Goal: Task Accomplishment & Management: Manage account settings

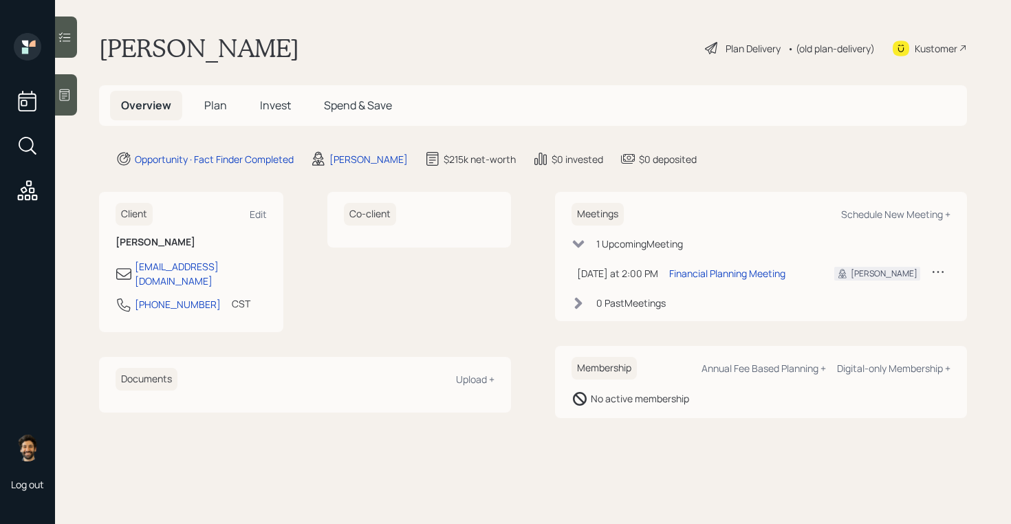
click at [65, 88] on icon at bounding box center [65, 95] width 14 height 14
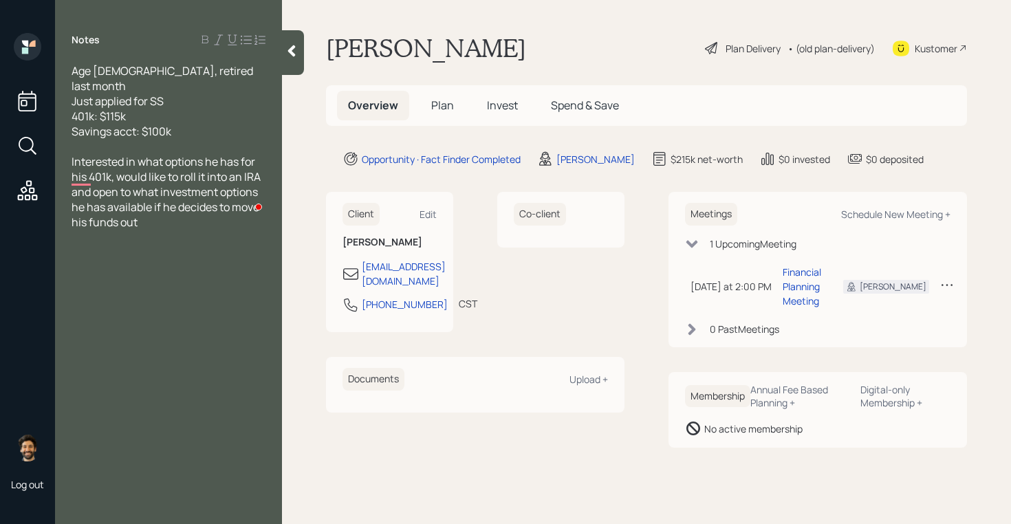
click at [292, 61] on div at bounding box center [293, 52] width 22 height 45
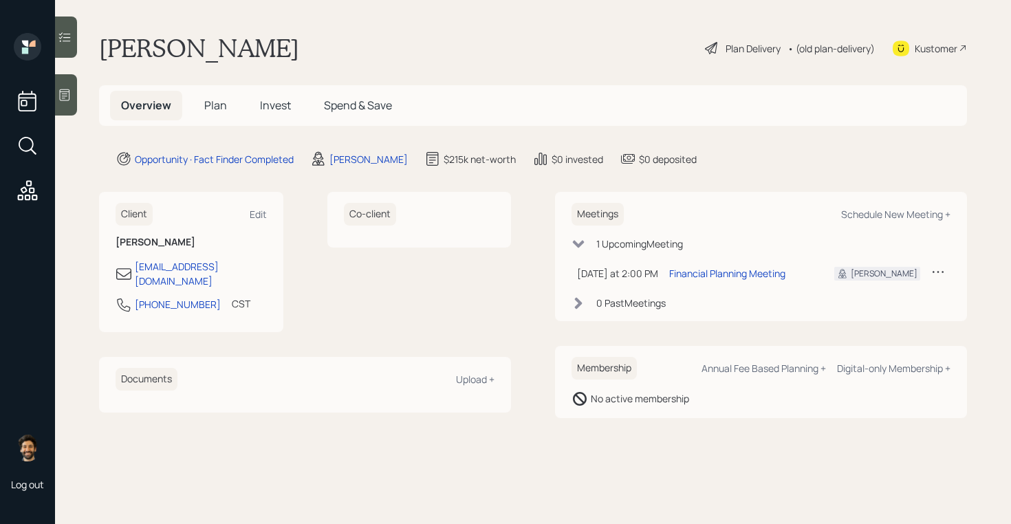
click at [212, 102] on span "Plan" at bounding box center [215, 105] width 23 height 15
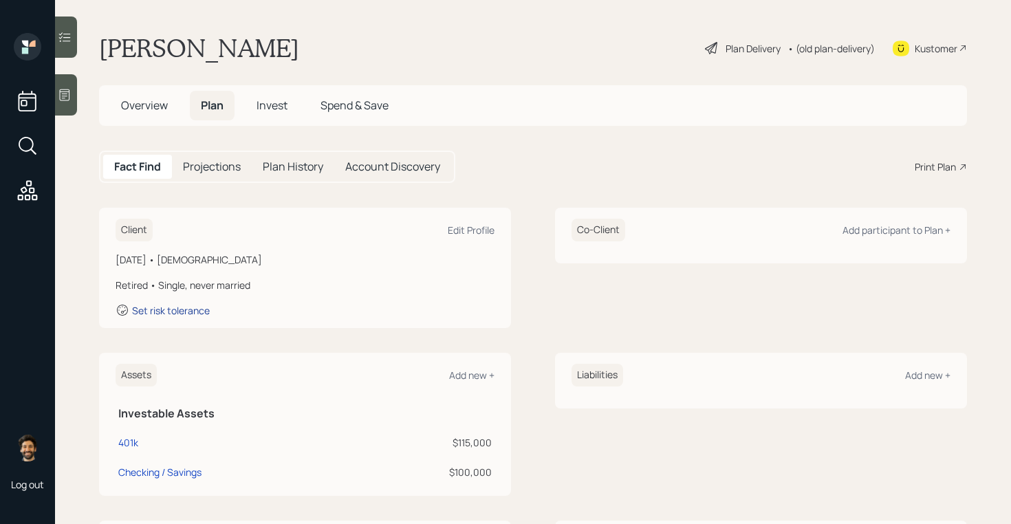
click at [179, 309] on div "Set risk tolerance" at bounding box center [171, 310] width 78 height 13
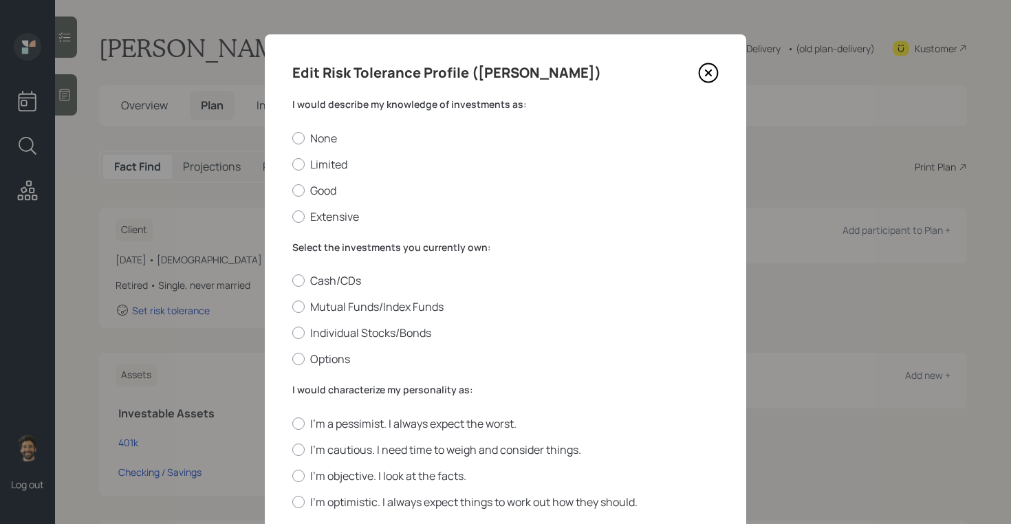
click at [360, 107] on label "I would describe my knowledge of investments as:" at bounding box center [505, 105] width 426 height 14
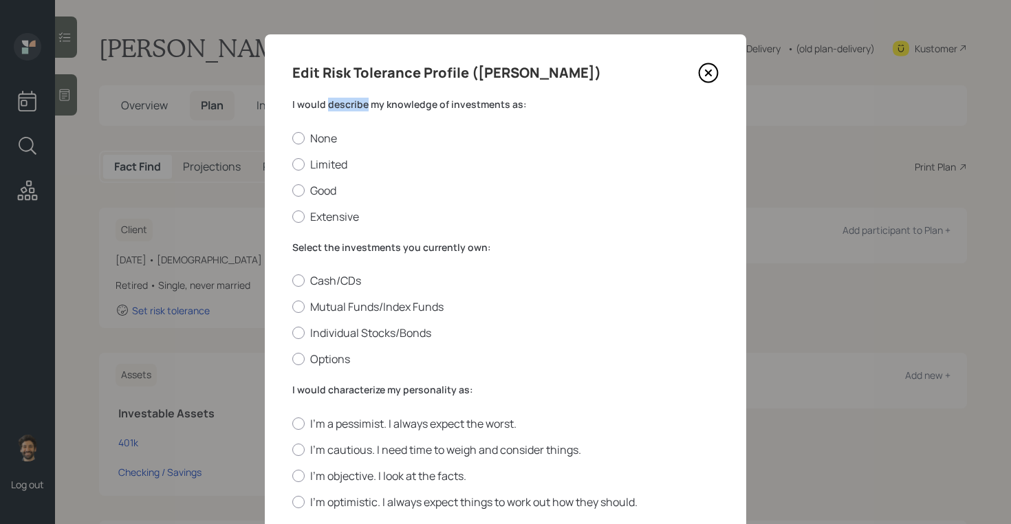
click at [360, 107] on label "I would describe my knowledge of investments as:" at bounding box center [505, 105] width 426 height 14
click at [315, 193] on label "Good" at bounding box center [505, 190] width 426 height 15
click at [292, 191] on input "Good" at bounding box center [292, 190] width 1 height 1
radio input "true"
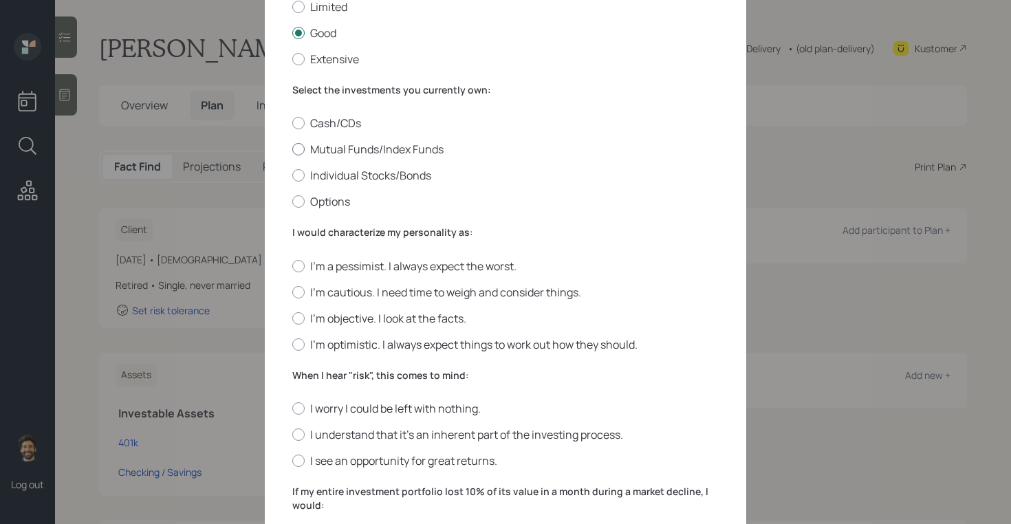
click at [312, 150] on label "Mutual Funds/Index Funds" at bounding box center [505, 149] width 426 height 15
click at [292, 150] on input "Mutual Funds/Index Funds" at bounding box center [292, 149] width 1 height 1
radio input "true"
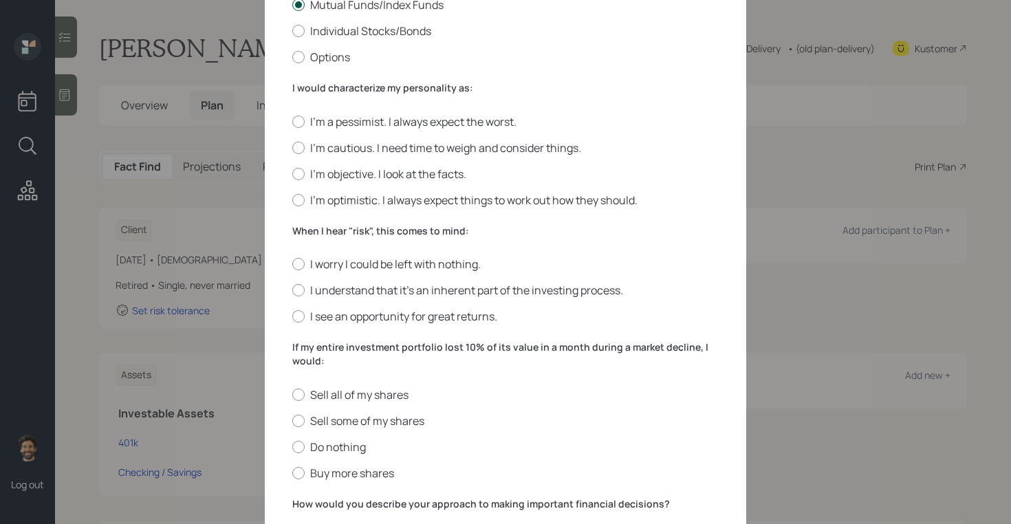
scroll to position [303, 0]
click at [299, 151] on div at bounding box center [298, 147] width 12 height 12
click at [292, 147] on input "I'm cautious. I need time to weigh and consider things." at bounding box center [292, 146] width 1 height 1
radio input "true"
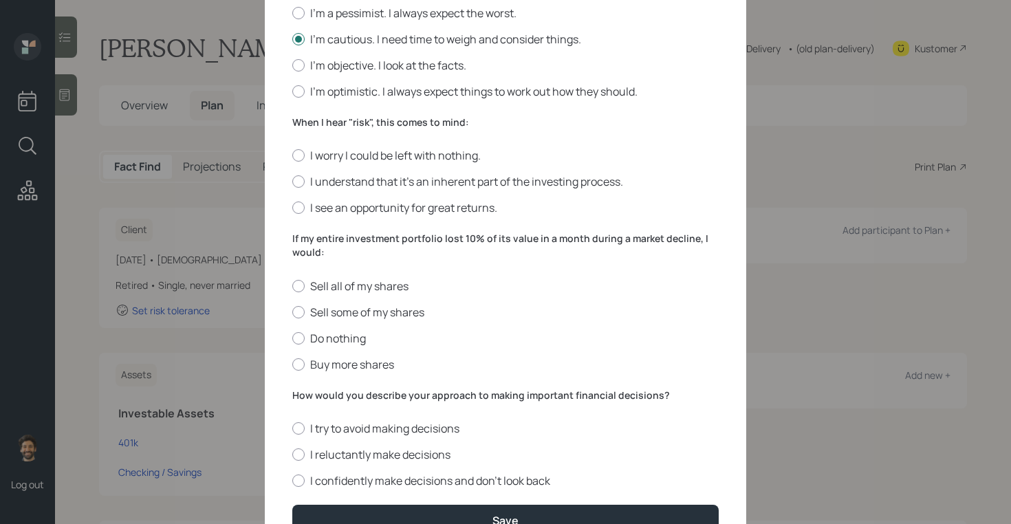
scroll to position [408, 0]
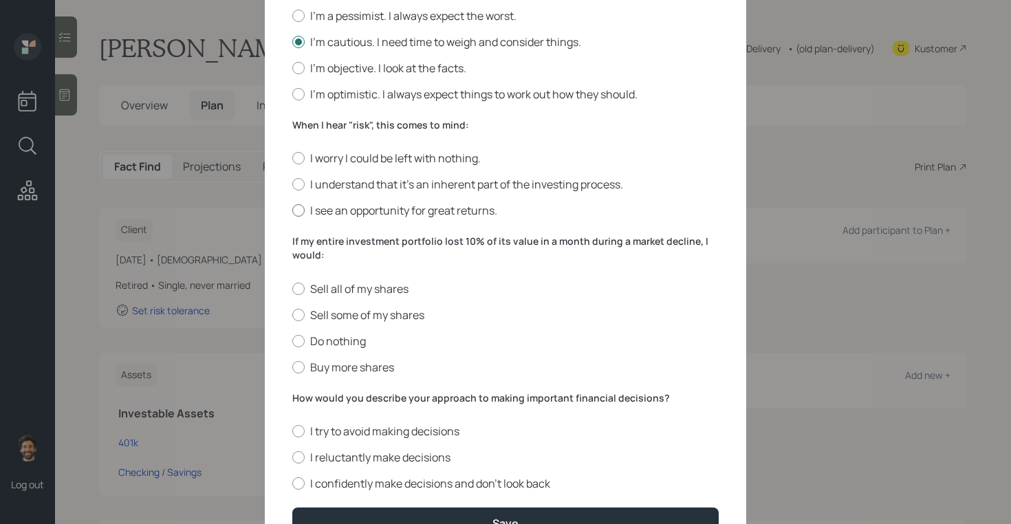
click at [318, 208] on label "I see an opportunity for great returns." at bounding box center [505, 210] width 426 height 15
click at [292, 210] on input "I see an opportunity for great returns." at bounding box center [292, 210] width 1 height 1
radio input "true"
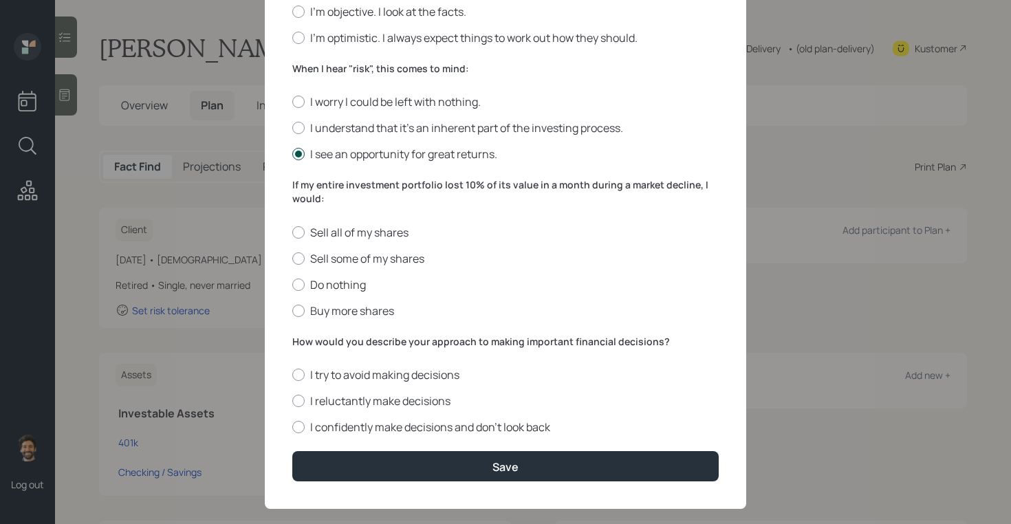
scroll to position [484, 0]
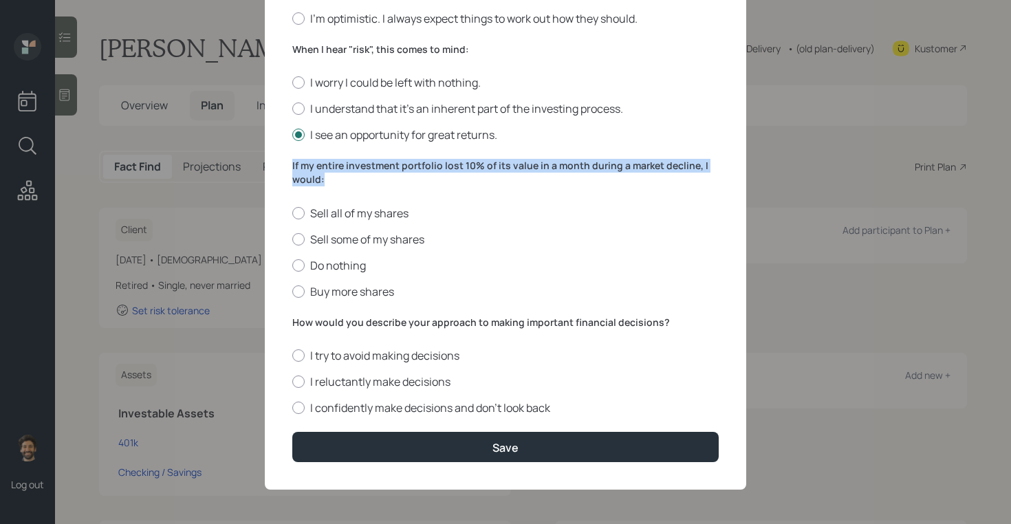
drag, startPoint x: 338, startPoint y: 176, endPoint x: 269, endPoint y: 164, distance: 70.4
click at [269, 164] on div "Edit Risk Tolerance Profile (Alexander) I would describe my knowledge of invest…" at bounding box center [505, 20] width 481 height 939
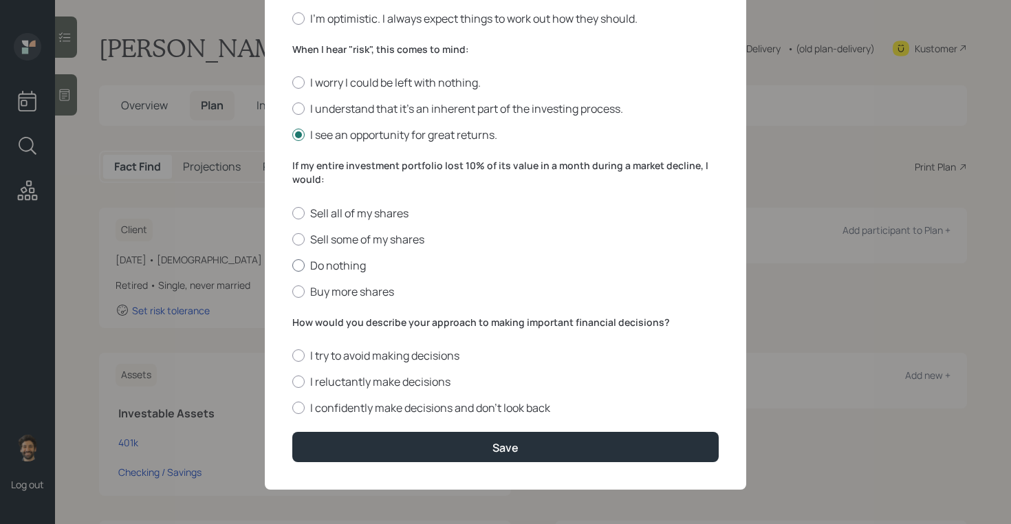
click at [305, 263] on label "Do nothing" at bounding box center [505, 265] width 426 height 15
click at [292, 265] on input "Do nothing" at bounding box center [292, 265] width 1 height 1
radio input "true"
click at [343, 322] on label "How would you describe your approach to making important financial decisions?" at bounding box center [505, 323] width 426 height 14
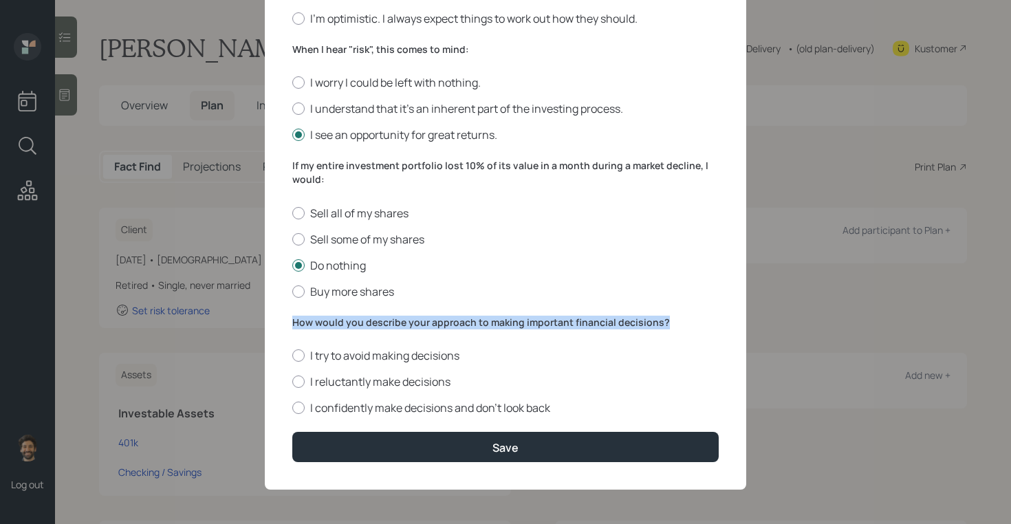
click at [343, 322] on label "How would you describe your approach to making important financial decisions?" at bounding box center [505, 323] width 426 height 14
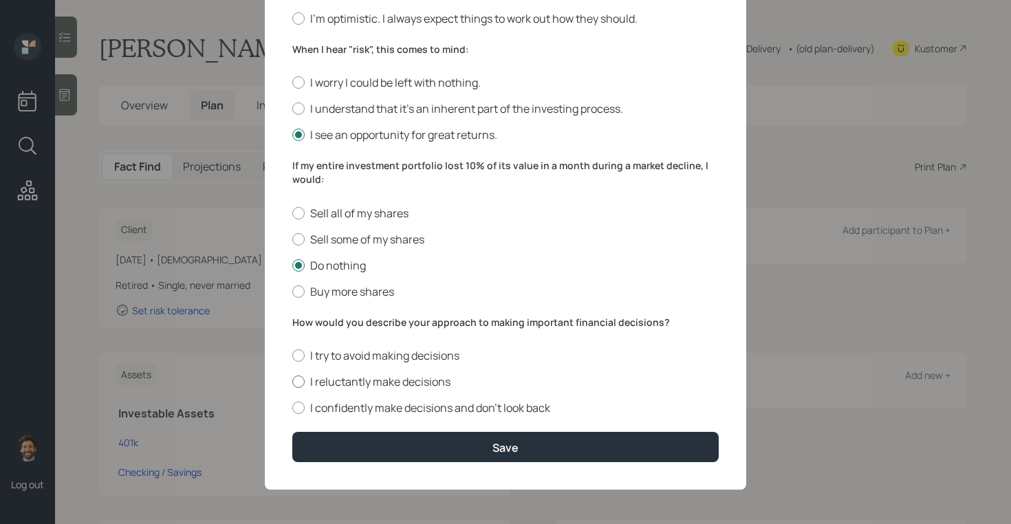
click at [311, 384] on label "I reluctantly make decisions" at bounding box center [505, 381] width 426 height 15
click at [292, 382] on input "I reluctantly make decisions" at bounding box center [292, 382] width 1 height 1
radio input "true"
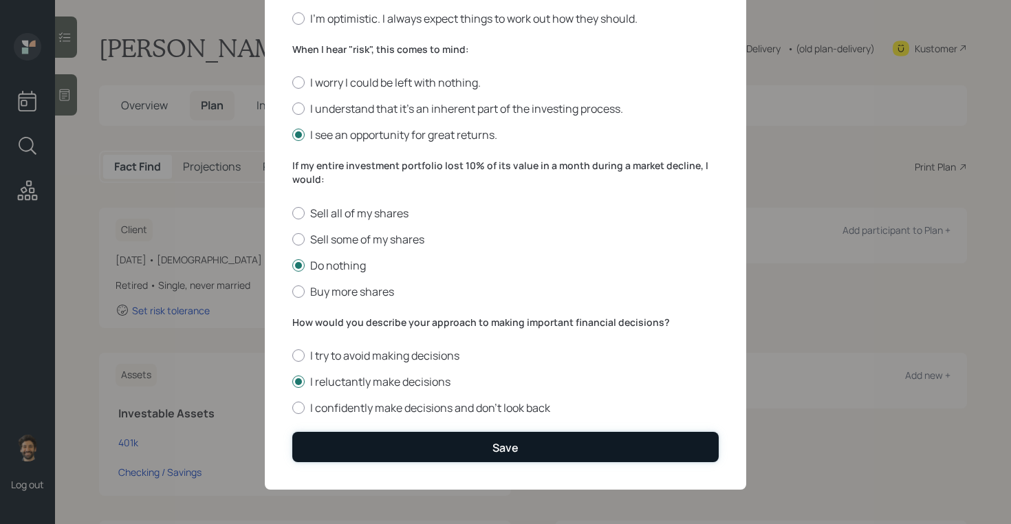
click at [340, 438] on button "Save" at bounding box center [505, 447] width 426 height 30
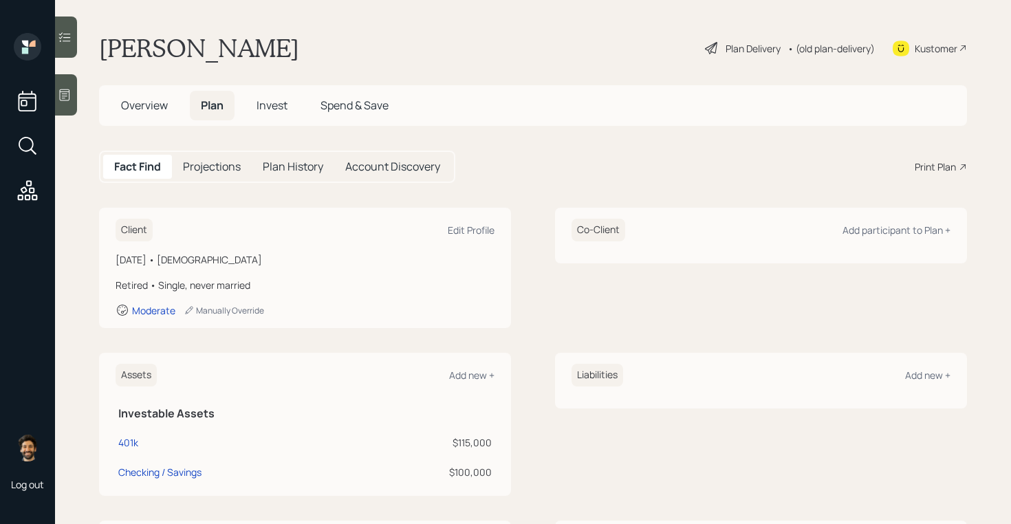
click at [272, 106] on span "Invest" at bounding box center [272, 105] width 31 height 15
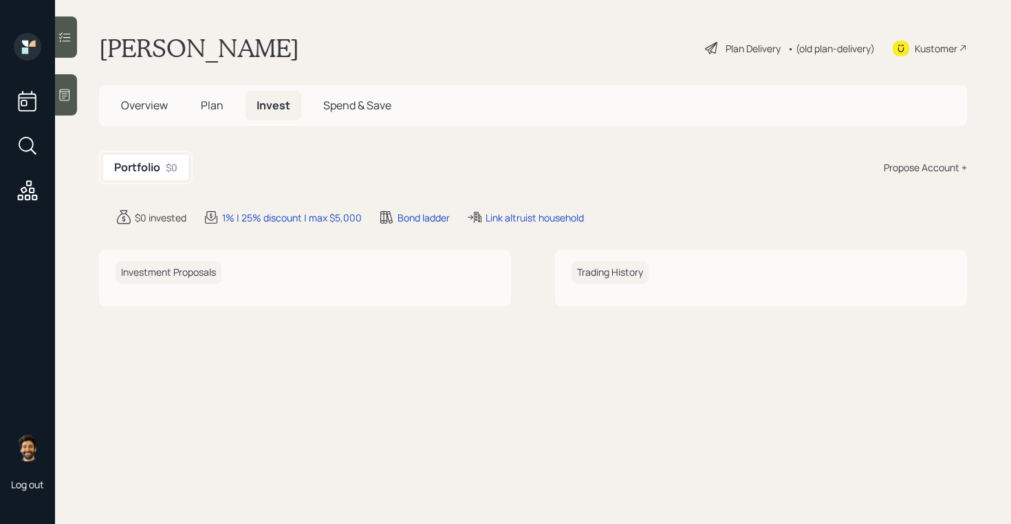
click at [934, 165] on div "Propose Account +" at bounding box center [925, 167] width 83 height 14
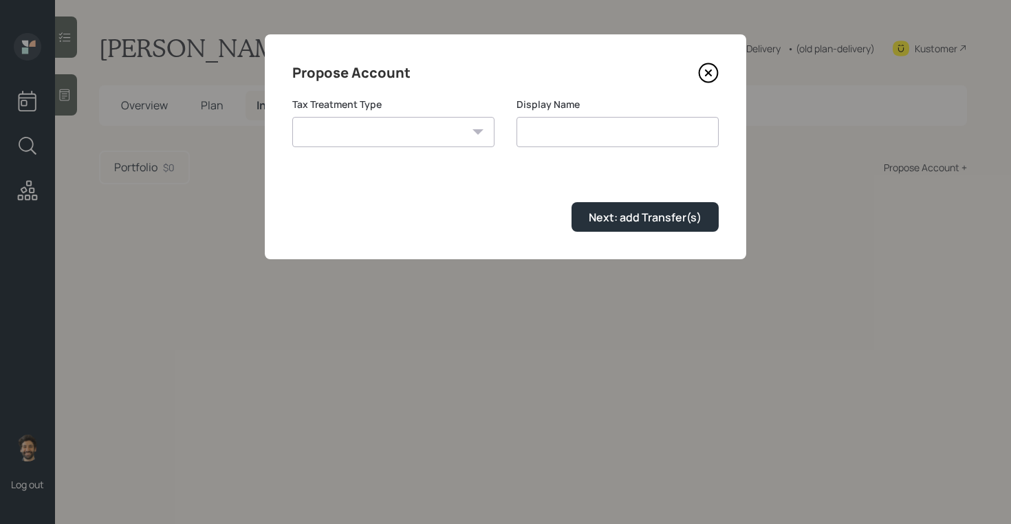
click at [427, 134] on select "Roth Taxable Traditional" at bounding box center [393, 132] width 202 height 30
select select "traditional"
click at [292, 117] on select "Roth Taxable Traditional" at bounding box center [393, 132] width 202 height 30
type input "Traditional"
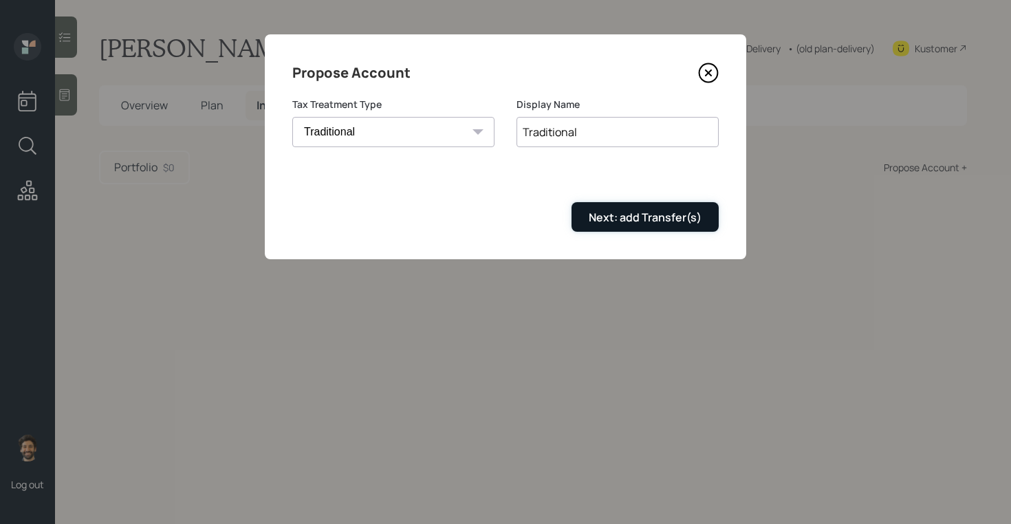
click at [631, 214] on div "Next: add Transfer(s)" at bounding box center [645, 217] width 113 height 15
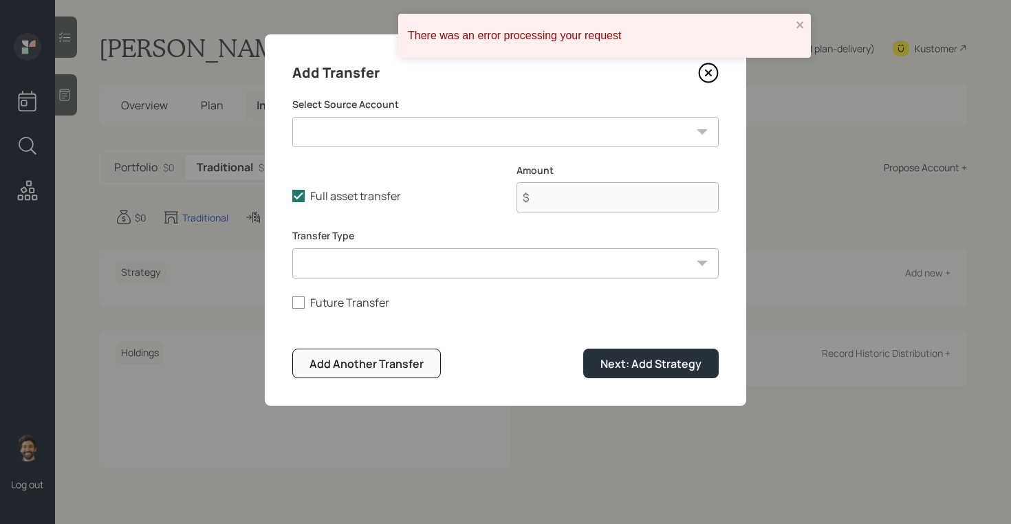
click at [358, 128] on select "401k ($115,000 | 401(k)) Checking / Savings ($100,000 | Emergency Fund)" at bounding box center [505, 132] width 426 height 30
select select "c79d8868-2848-4933-a8e1-0ec7ddbac737"
click at [292, 117] on select "401k ($115,000 | 401(k)) Checking / Savings ($100,000 | Emergency Fund)" at bounding box center [505, 132] width 426 height 30
type input "$ 115,000"
click at [336, 272] on select "ACAT Transfer Non ACAT Transfer Capitalize Rollover Rollover Deposit" at bounding box center [505, 263] width 426 height 30
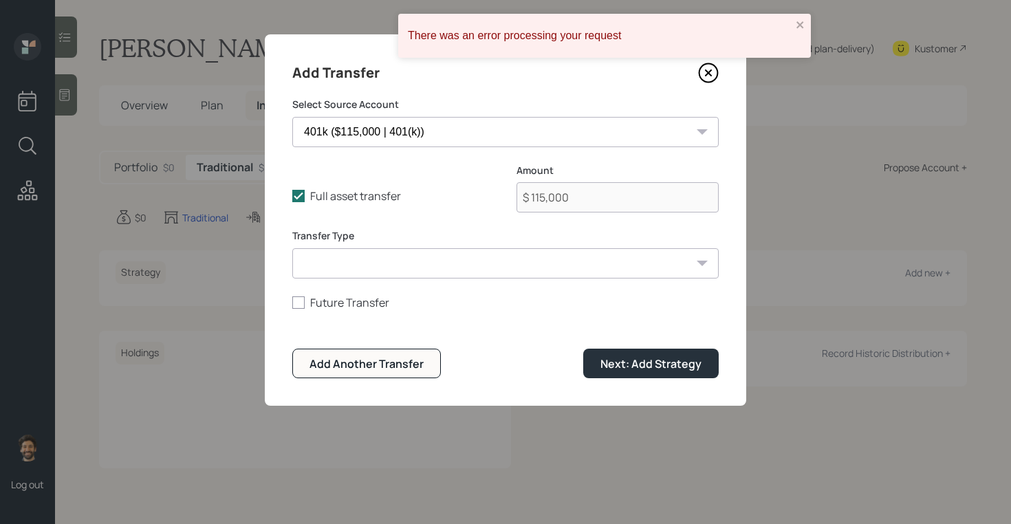
select select "acat_transfer"
click at [292, 248] on select "ACAT Transfer Non ACAT Transfer Capitalize Rollover Rollover Deposit" at bounding box center [505, 263] width 426 height 30
click at [602, 367] on div "Next: Add Strategy" at bounding box center [650, 363] width 101 height 15
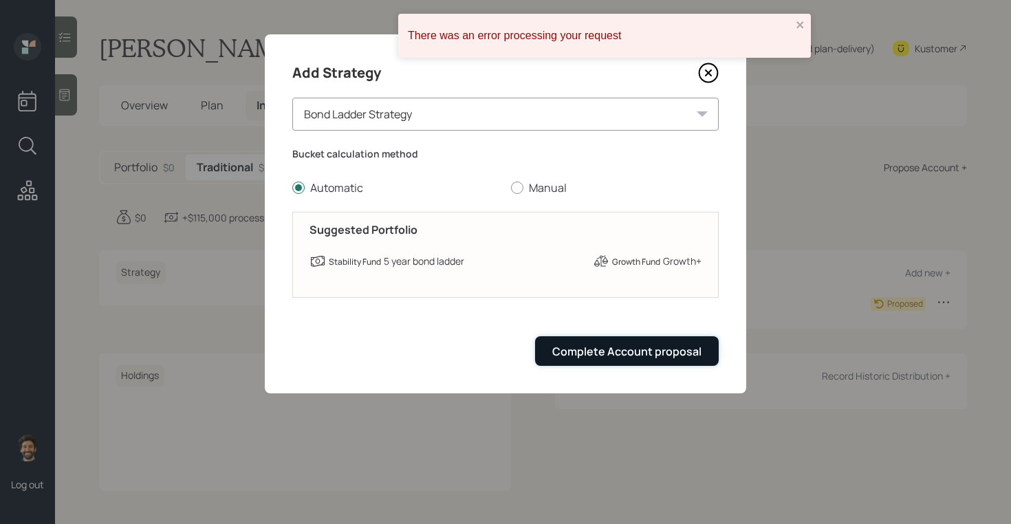
click at [590, 347] on div "Complete Account proposal" at bounding box center [626, 351] width 149 height 15
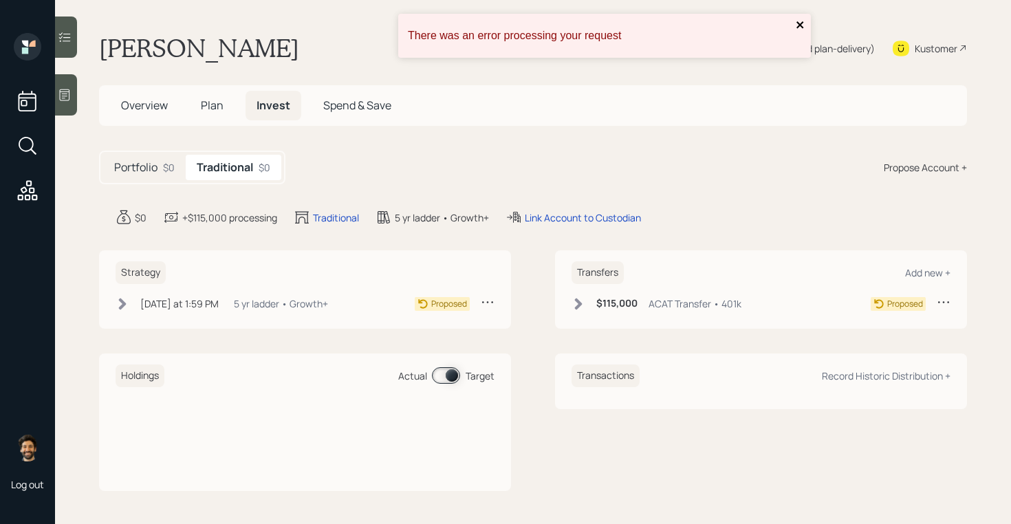
click at [799, 26] on icon "close" at bounding box center [799, 24] width 7 height 7
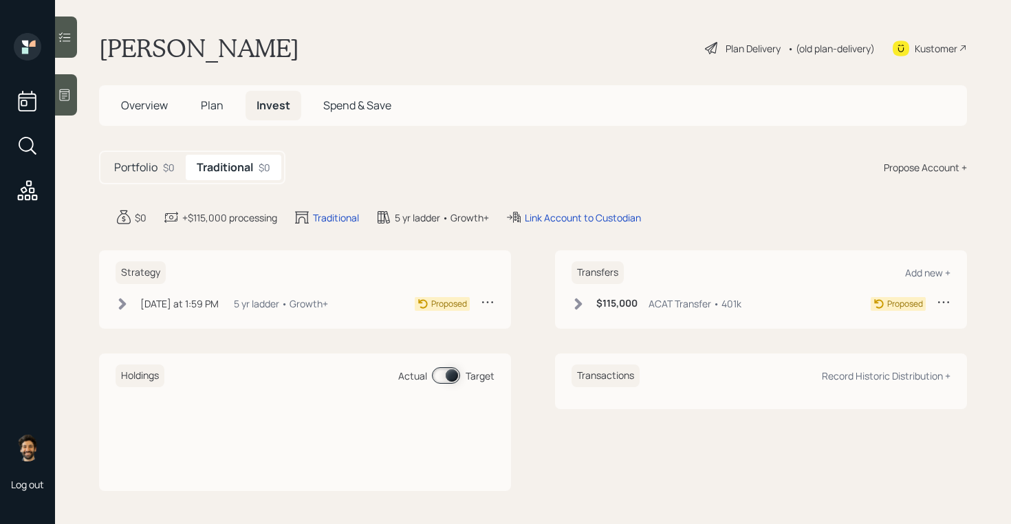
click at [204, 113] on h5 "Plan" at bounding box center [212, 106] width 45 height 30
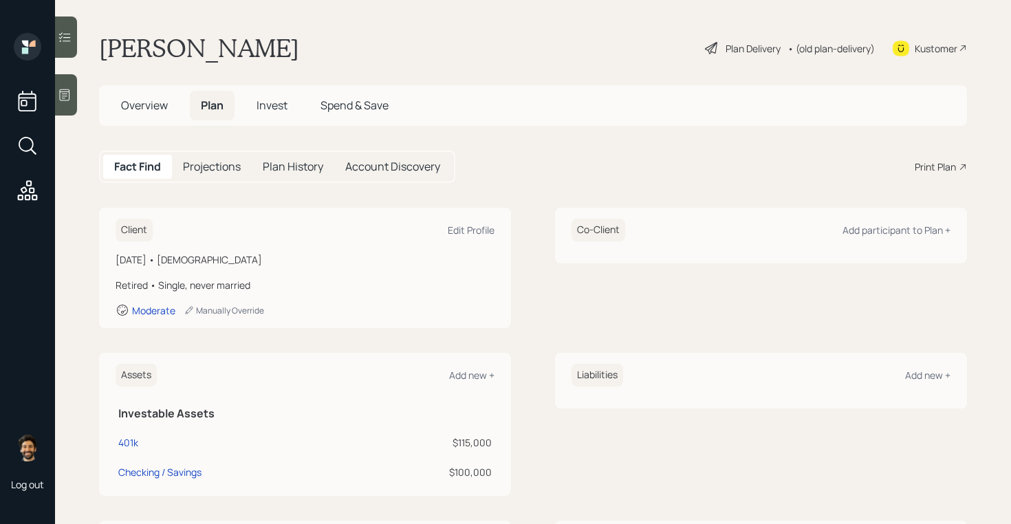
click at [272, 109] on span "Invest" at bounding box center [272, 105] width 31 height 15
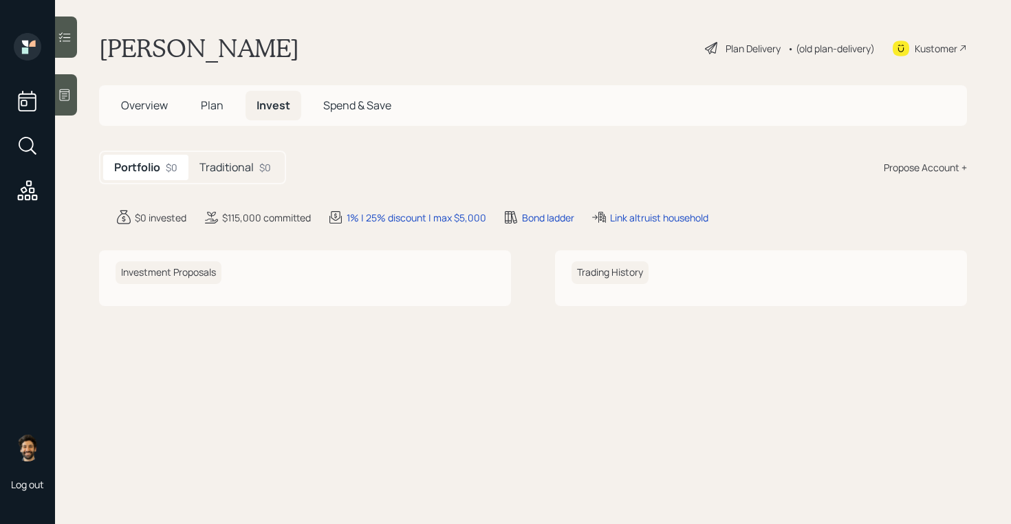
click at [241, 169] on h5 "Traditional" at bounding box center [226, 167] width 54 height 13
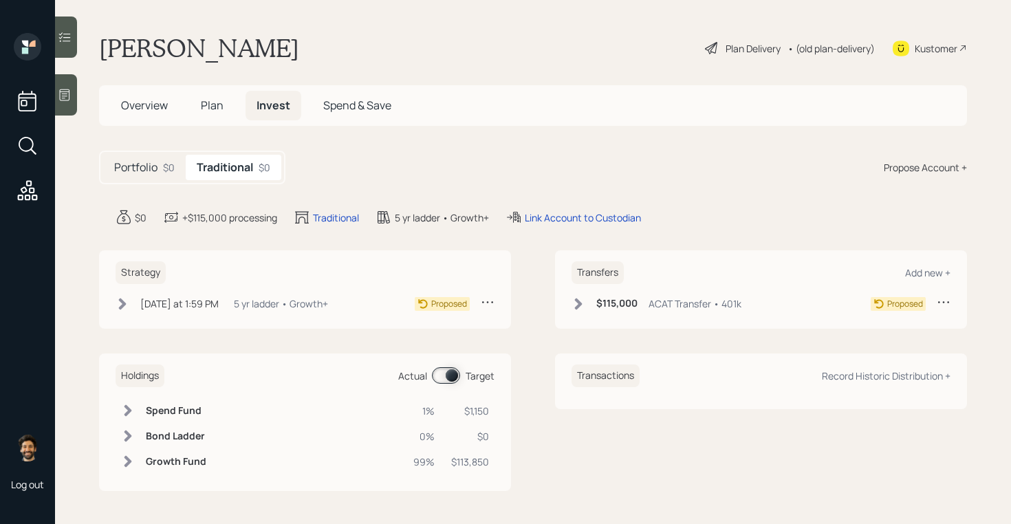
click at [810, 42] on div "• (old plan-delivery)" at bounding box center [831, 48] width 87 height 14
click at [825, 43] on div "• (old plan-delivery)" at bounding box center [831, 48] width 87 height 14
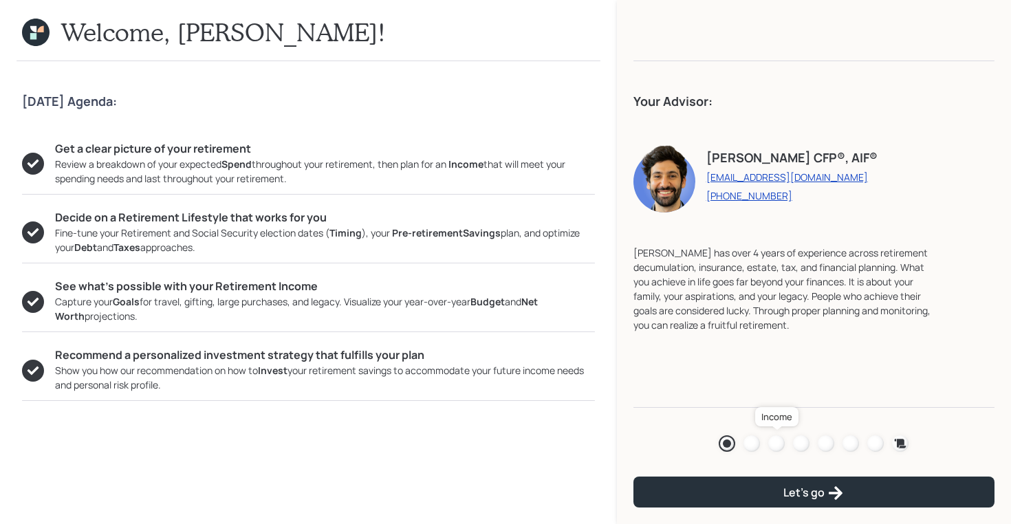
click at [777, 446] on div at bounding box center [776, 443] width 17 height 17
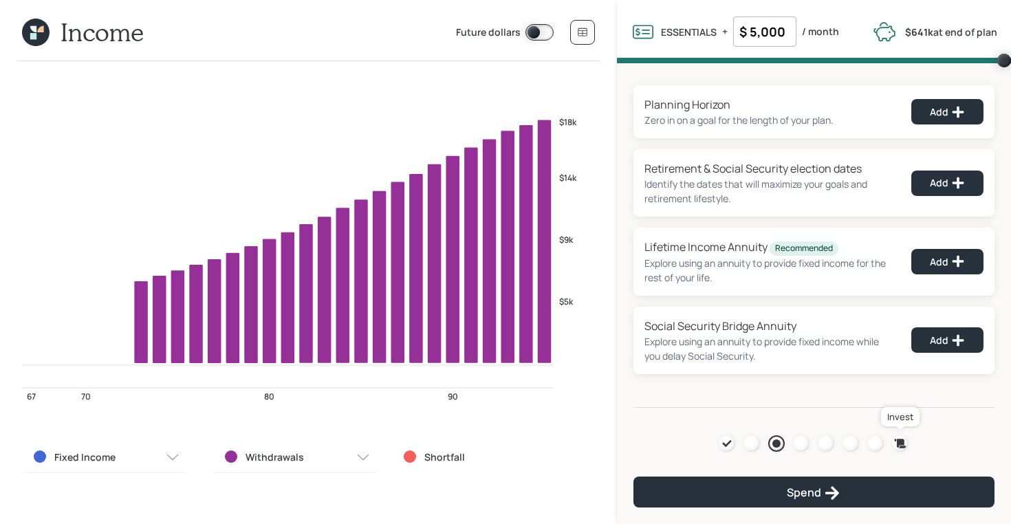
click at [897, 441] on icon at bounding box center [901, 443] width 12 height 9
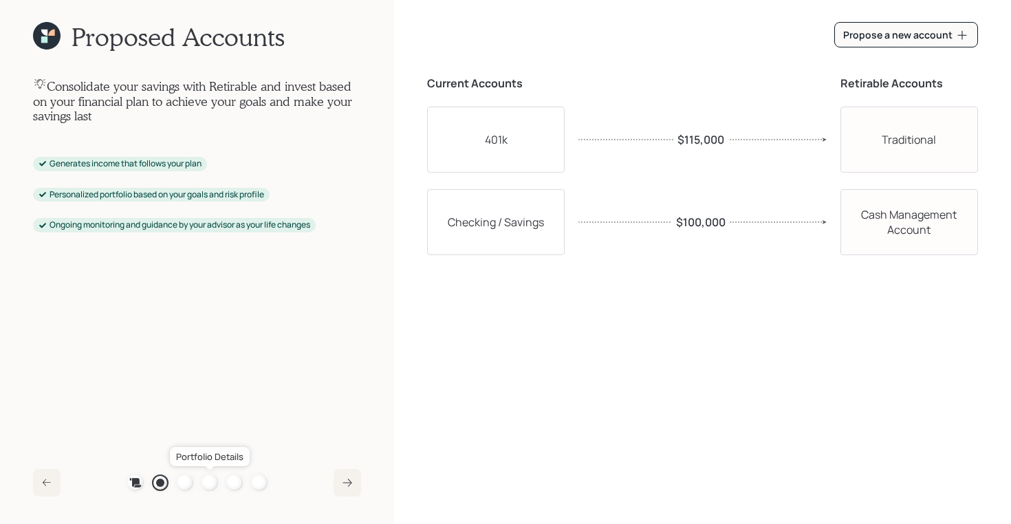
click at [208, 480] on div at bounding box center [210, 483] width 17 height 17
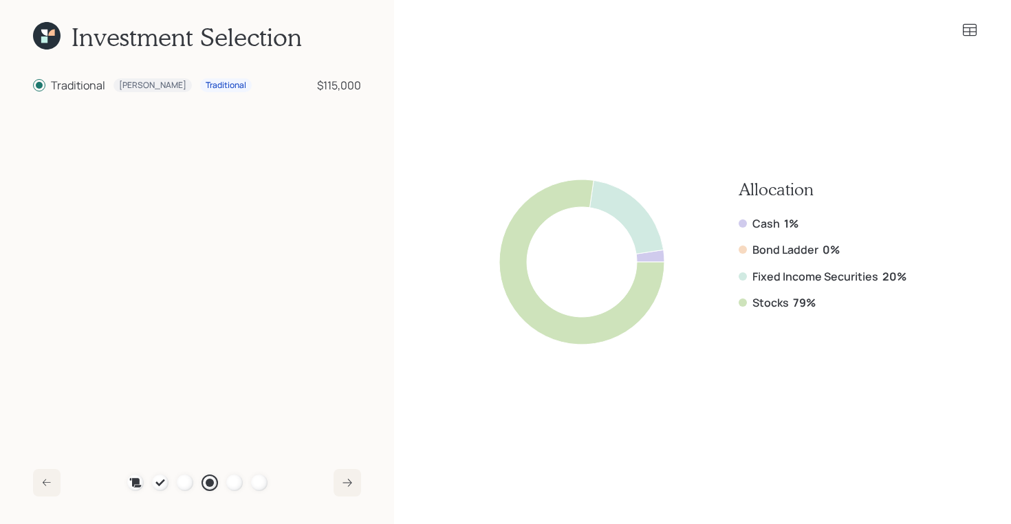
click at [50, 33] on icon at bounding box center [51, 33] width 6 height 6
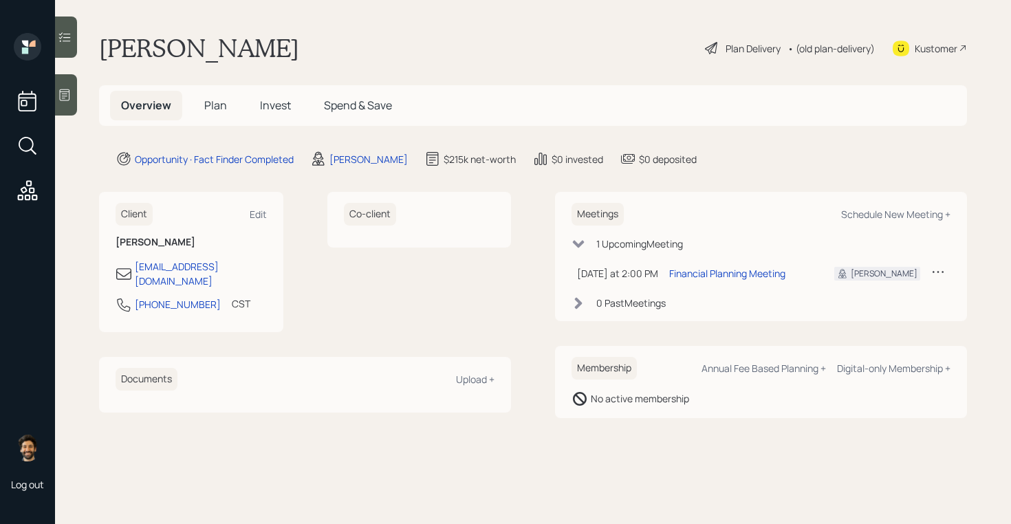
click at [938, 44] on div "Kustomer" at bounding box center [936, 48] width 43 height 14
click at [840, 45] on div "• (old plan-delivery)" at bounding box center [831, 48] width 87 height 14
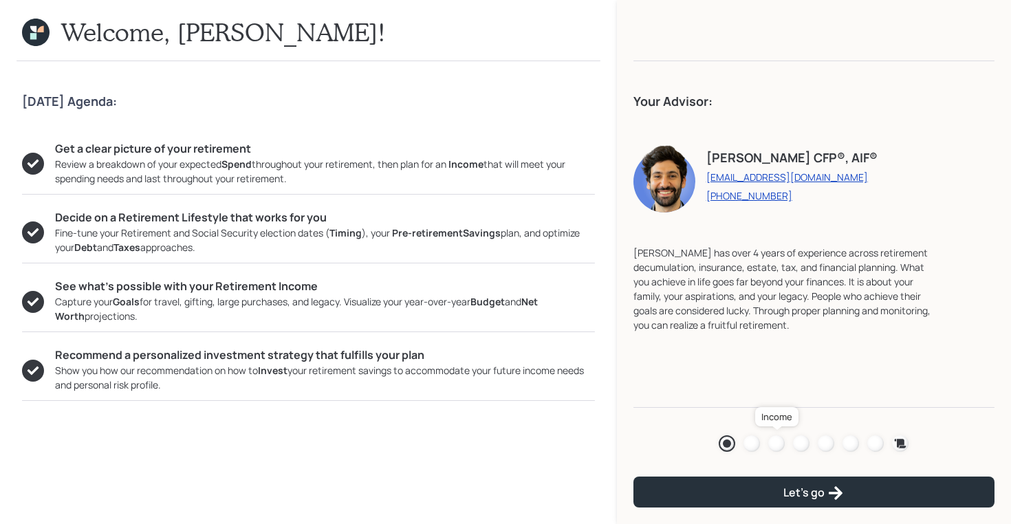
click at [779, 441] on div at bounding box center [776, 443] width 17 height 17
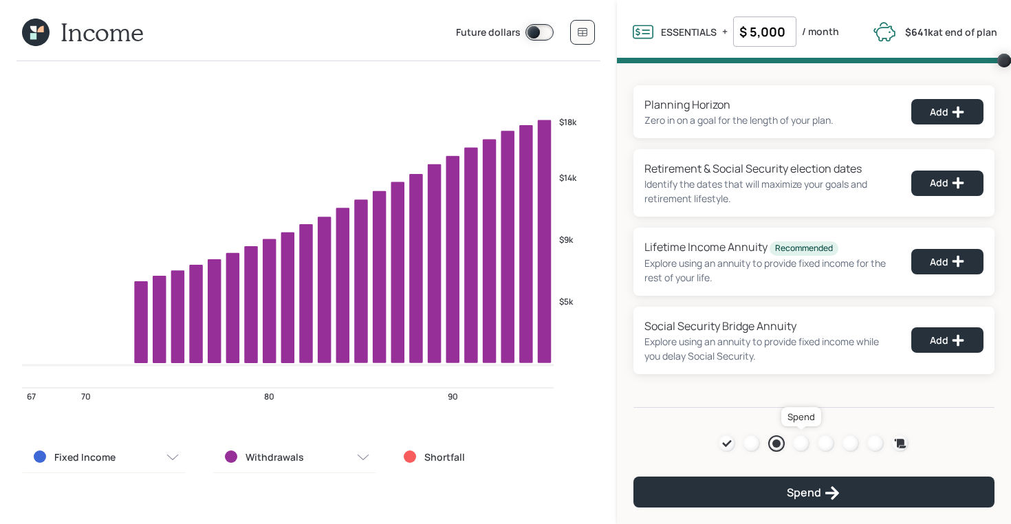
click at [803, 442] on div at bounding box center [801, 443] width 17 height 17
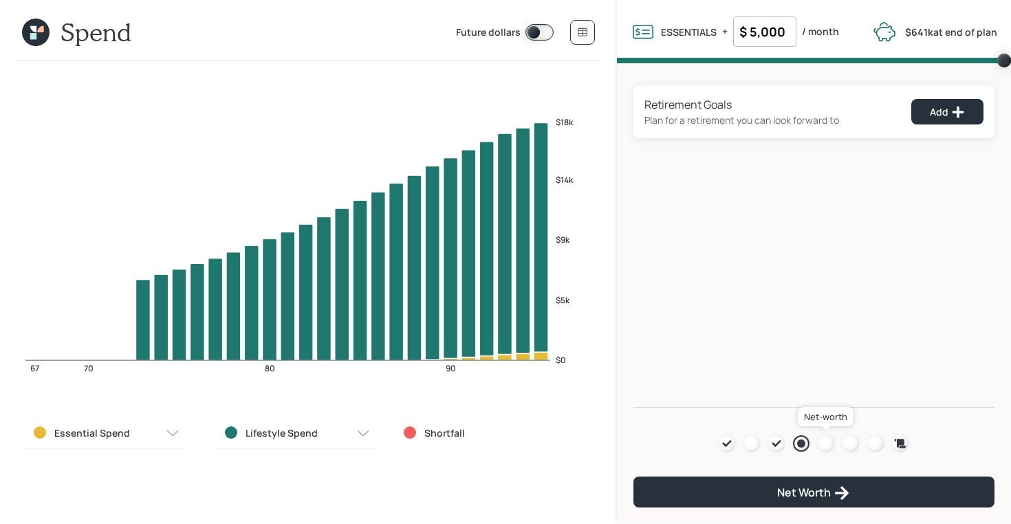
click at [828, 442] on div at bounding box center [826, 443] width 17 height 17
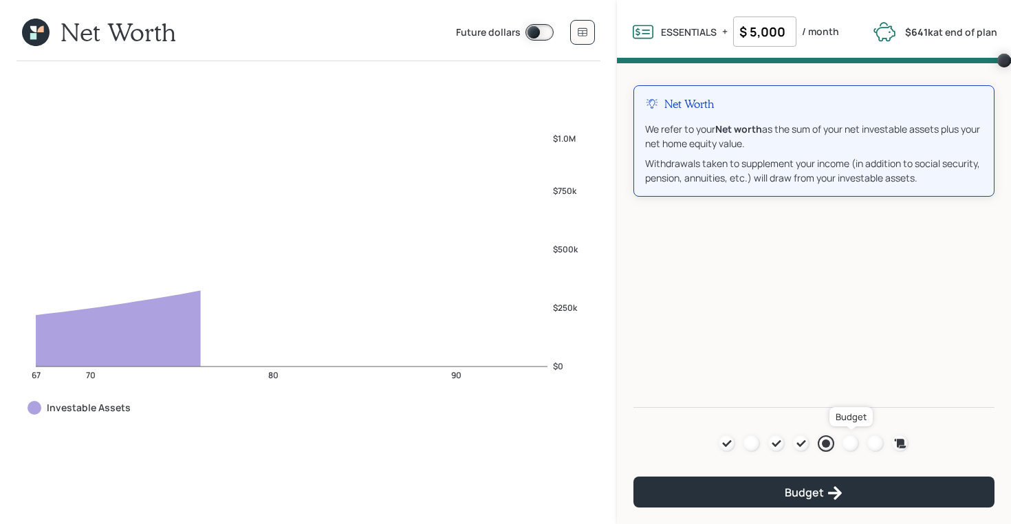
click at [850, 443] on div at bounding box center [851, 443] width 17 height 17
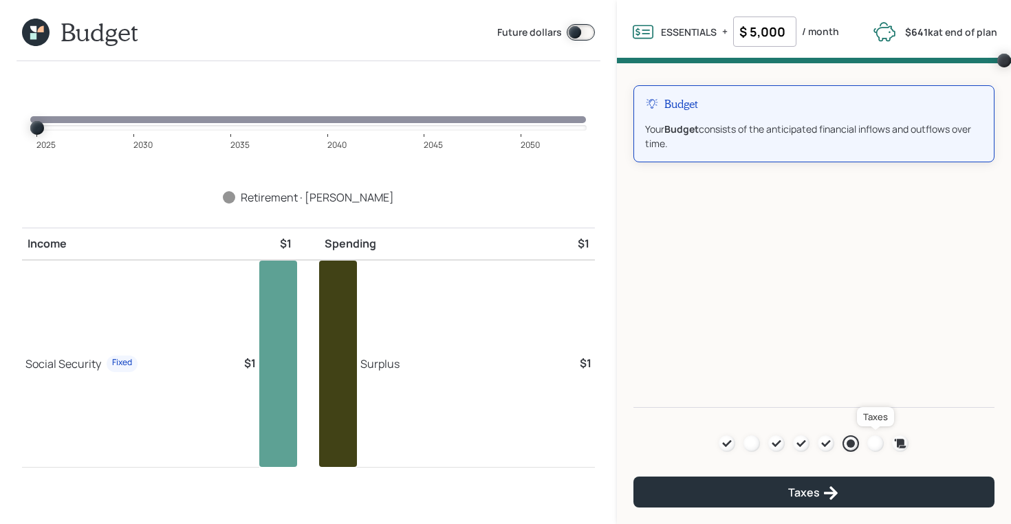
click at [871, 442] on div at bounding box center [875, 443] width 17 height 17
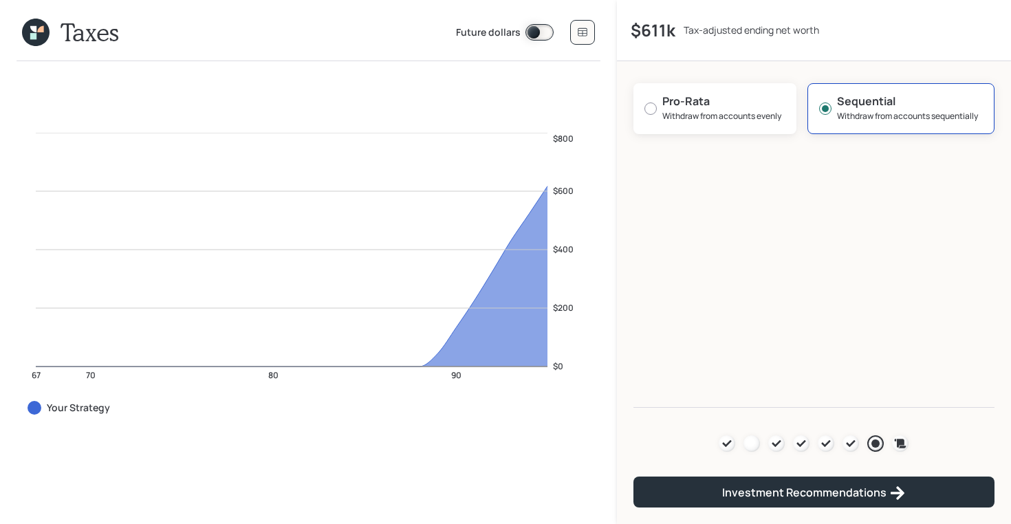
click at [889, 441] on div "Agenda Review Income Spend Net-worth Budget Taxes Invest" at bounding box center [814, 443] width 190 height 17
click at [898, 439] on icon at bounding box center [901, 443] width 12 height 9
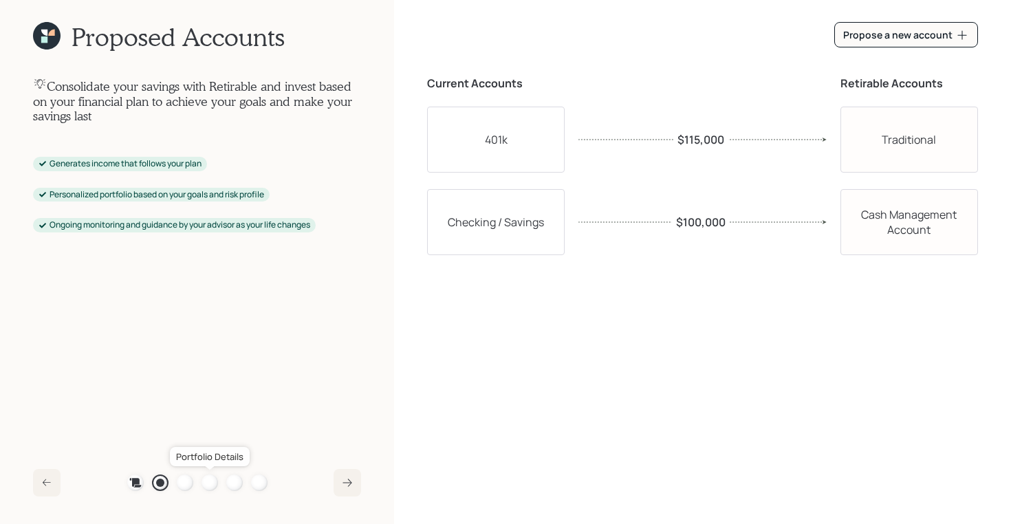
click at [208, 481] on div at bounding box center [210, 483] width 17 height 17
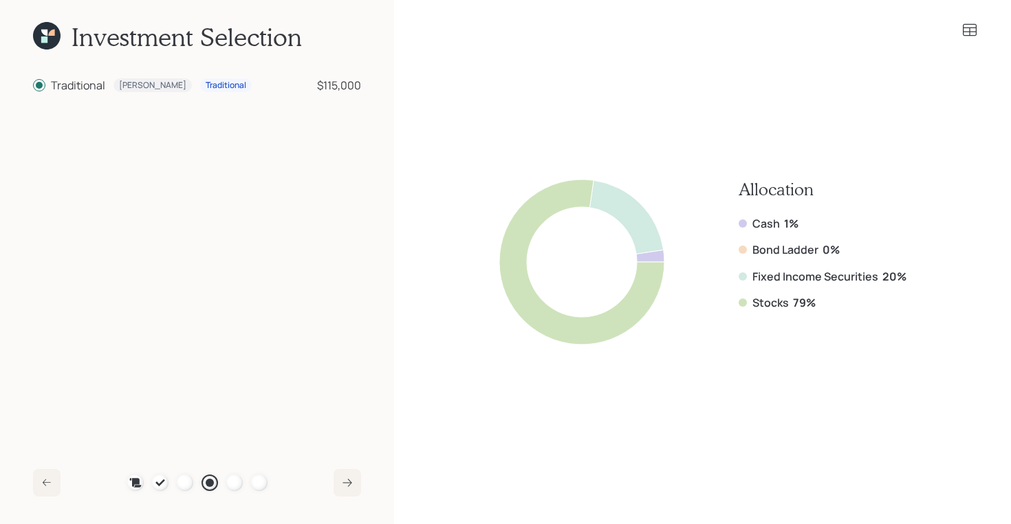
click at [50, 41] on icon at bounding box center [47, 36] width 28 height 28
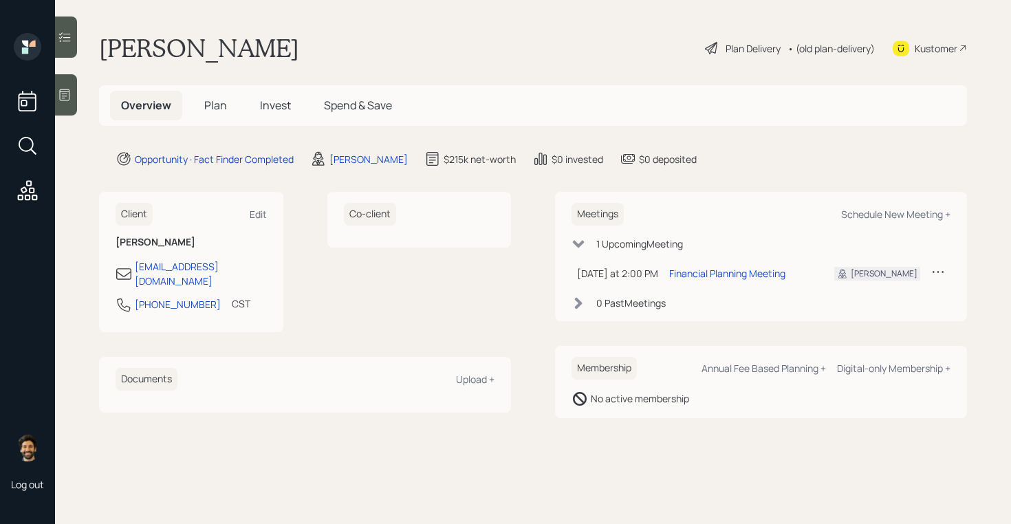
click at [834, 55] on div "Plan Delivery • (old plan-delivery)" at bounding box center [790, 48] width 173 height 30
click at [823, 52] on div "• (old plan-delivery)" at bounding box center [831, 48] width 87 height 14
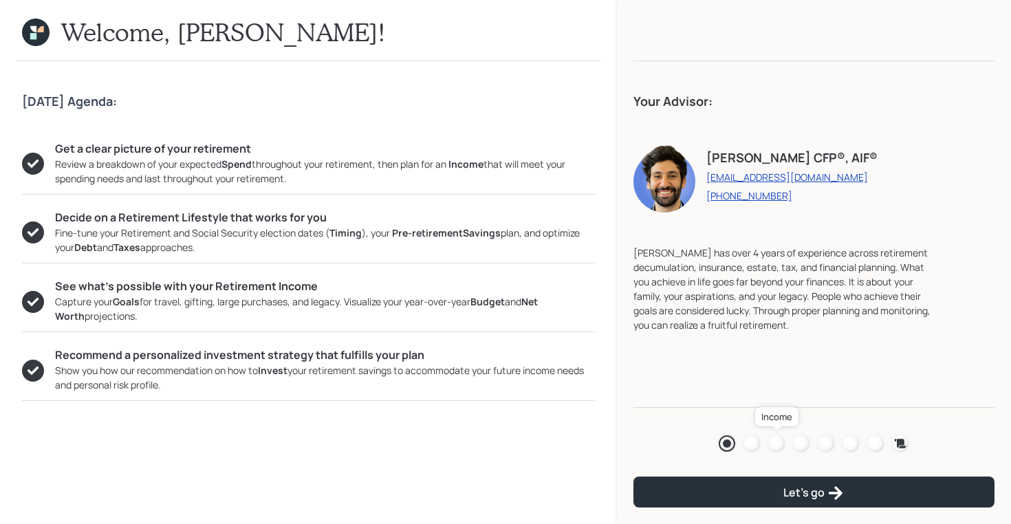
click at [779, 445] on div at bounding box center [776, 443] width 17 height 17
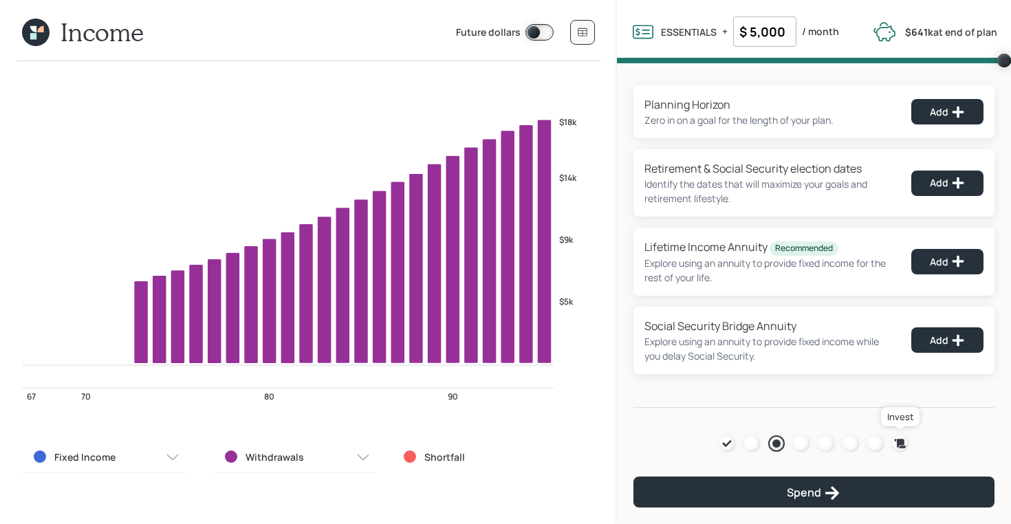
click at [901, 442] on icon at bounding box center [901, 443] width 12 height 9
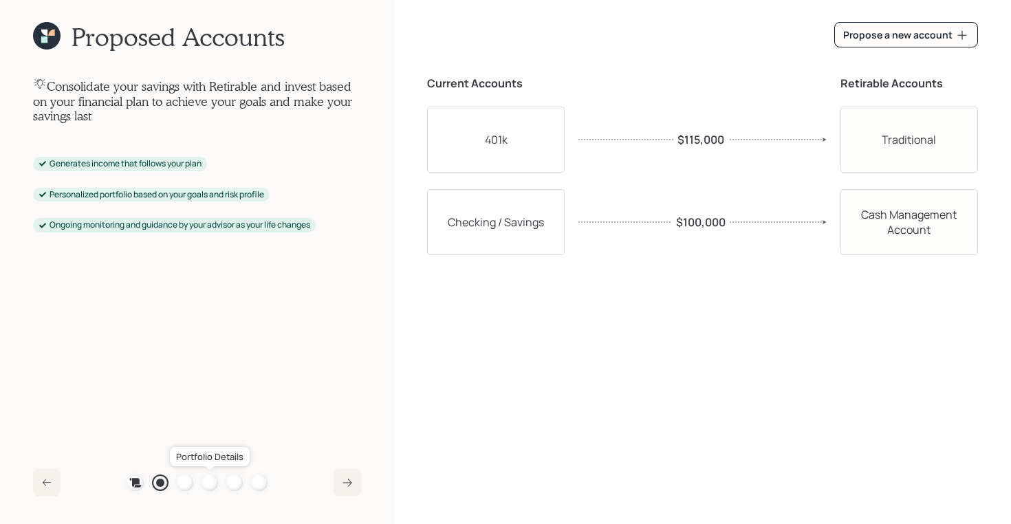
click at [208, 484] on div at bounding box center [210, 483] width 17 height 17
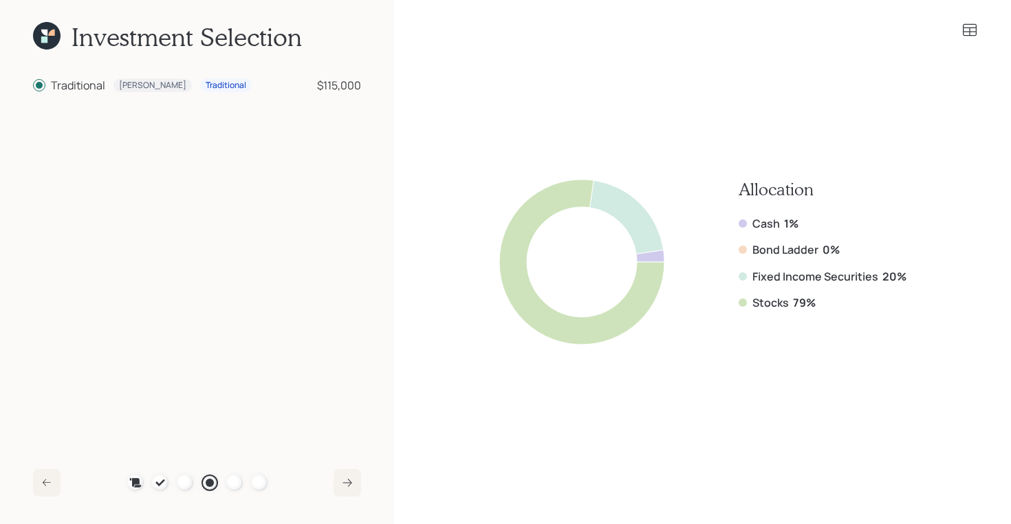
click at [814, 316] on div "Allocation Cash 1% Bond Ladder 0% Fixed Income Securities 20% Stocks 79%" at bounding box center [823, 262] width 168 height 165
drag, startPoint x: 817, startPoint y: 309, endPoint x: 750, endPoint y: 303, distance: 67.7
click at [750, 303] on div "Stocks 79%" at bounding box center [823, 302] width 168 height 15
drag, startPoint x: 910, startPoint y: 279, endPoint x: 741, endPoint y: 283, distance: 169.2
click at [741, 283] on div "Allocation Cash 1% Bond Ladder 0% Fixed Income Securities 20% Stocks 79%" at bounding box center [702, 262] width 551 height 370
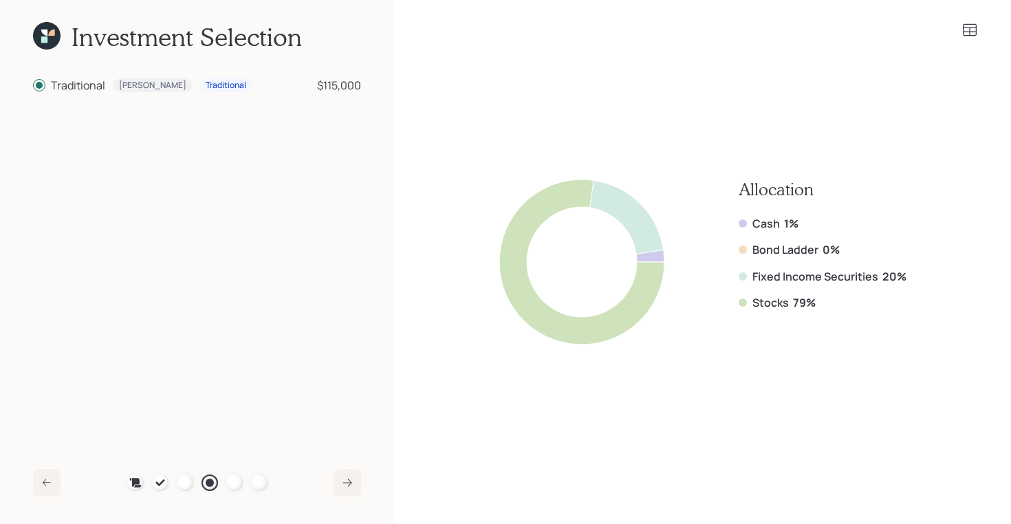
click at [964, 34] on icon at bounding box center [970, 30] width 14 height 12
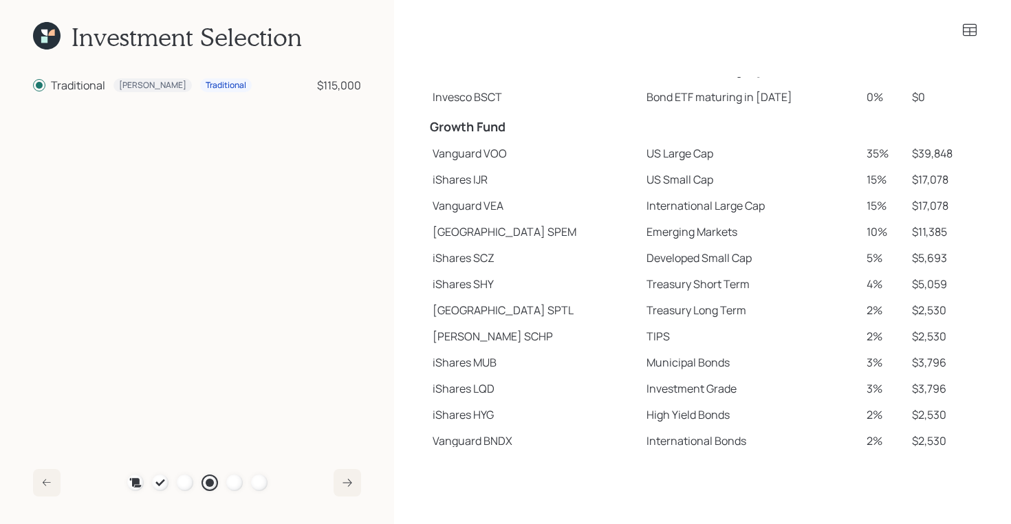
scroll to position [191, 0]
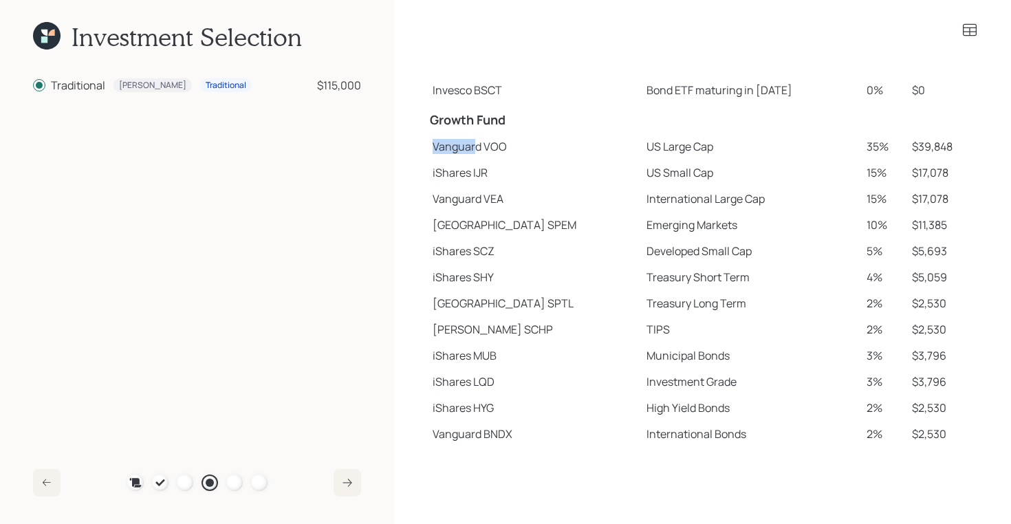
drag, startPoint x: 431, startPoint y: 149, endPoint x: 479, endPoint y: 149, distance: 48.1
click at [479, 149] on td "Vanguard VOO" at bounding box center [534, 146] width 214 height 26
drag, startPoint x: 433, startPoint y: 168, endPoint x: 496, endPoint y: 168, distance: 62.6
click at [496, 168] on td "iShares IJR" at bounding box center [534, 173] width 214 height 26
drag, startPoint x: 431, startPoint y: 221, endPoint x: 493, endPoint y: 221, distance: 62.6
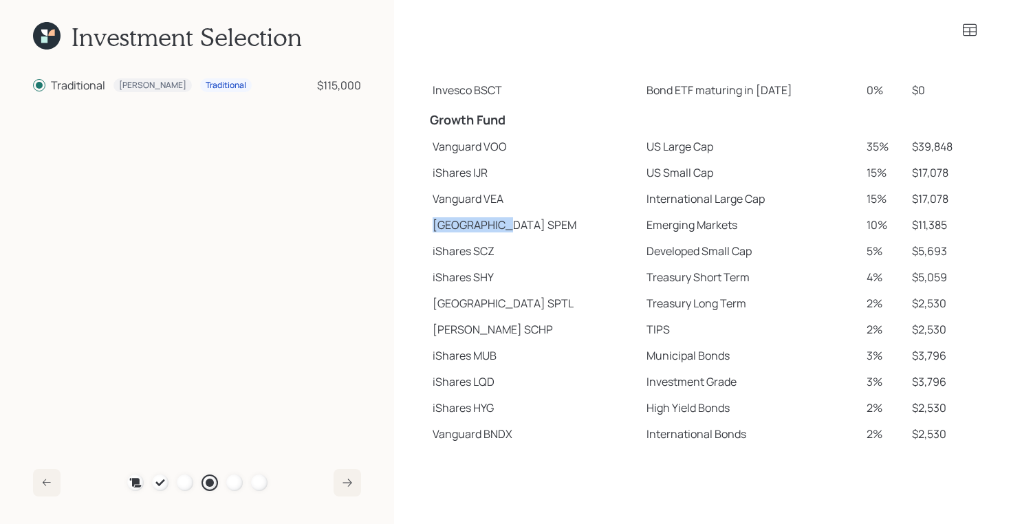
click at [493, 221] on td "[GEOGRAPHIC_DATA]" at bounding box center [534, 225] width 214 height 26
drag, startPoint x: 433, startPoint y: 325, endPoint x: 472, endPoint y: 325, distance: 39.2
click at [472, 325] on td "[PERSON_NAME] SCHP" at bounding box center [534, 329] width 214 height 26
drag, startPoint x: 436, startPoint y: 149, endPoint x: 531, endPoint y: 146, distance: 95.0
click at [531, 146] on td "Vanguard VOO" at bounding box center [534, 146] width 214 height 26
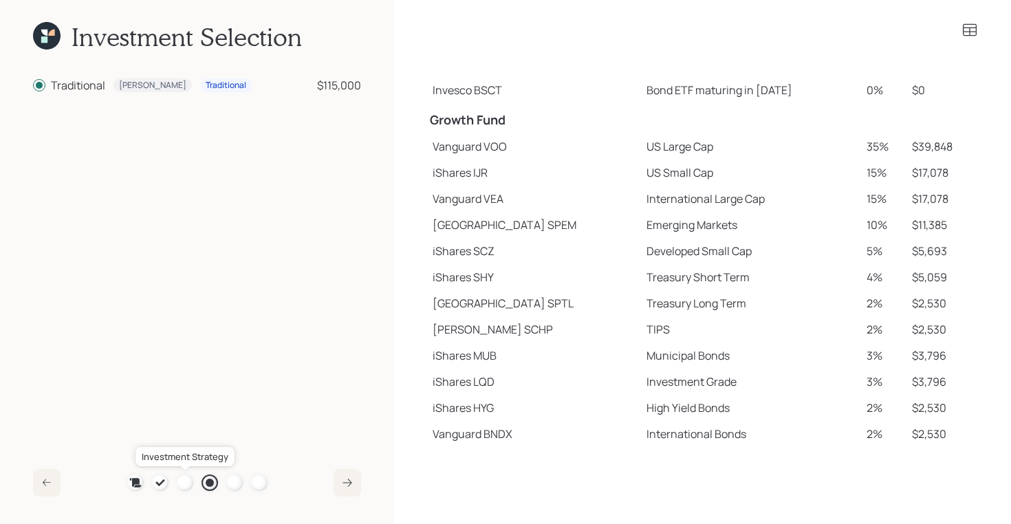
click at [188, 479] on div at bounding box center [185, 483] width 17 height 17
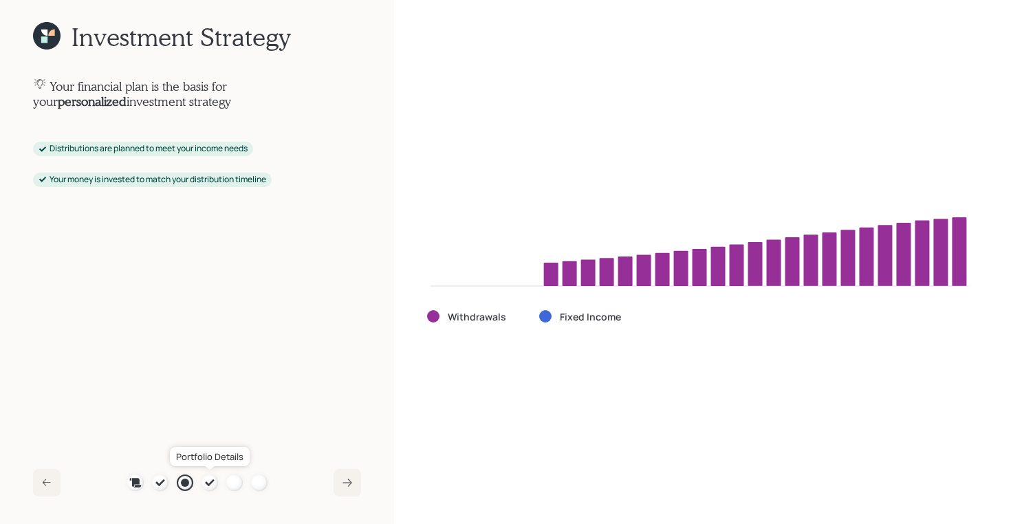
click at [207, 481] on icon at bounding box center [209, 482] width 11 height 11
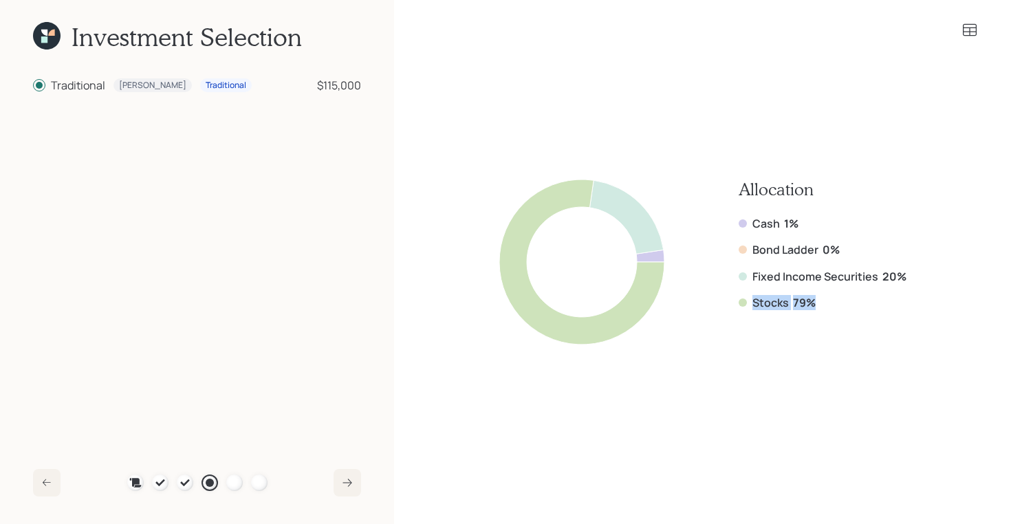
drag, startPoint x: 815, startPoint y: 309, endPoint x: 748, endPoint y: 306, distance: 66.8
click at [748, 306] on div "Stocks 79%" at bounding box center [823, 302] width 168 height 15
click at [47, 33] on icon at bounding box center [44, 33] width 6 height 6
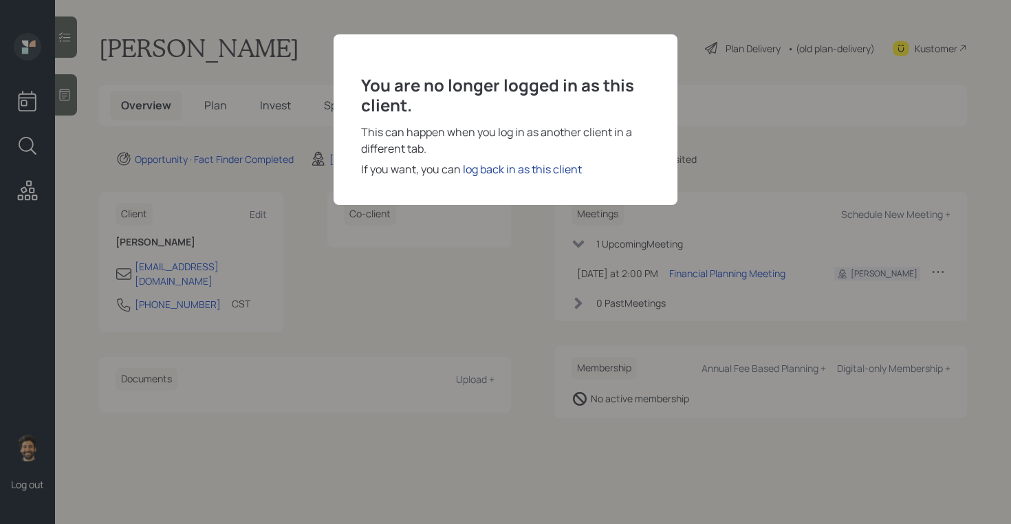
click at [520, 170] on div "log back in as this client" at bounding box center [522, 169] width 119 height 17
